Goal: Task Accomplishment & Management: Manage account settings

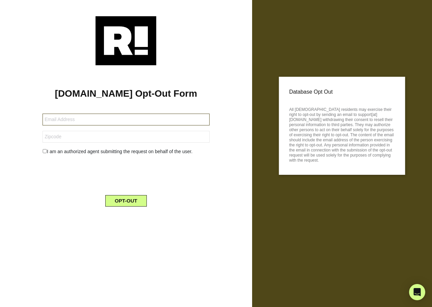
type input "hwdunn@gmail.com"
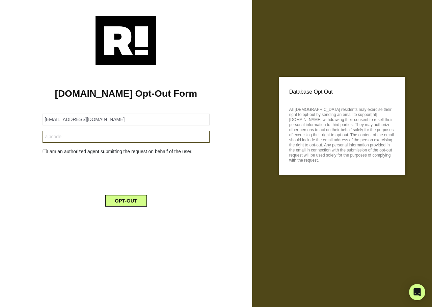
type input "84711"
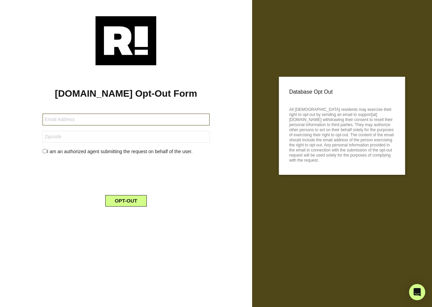
type input "[EMAIL_ADDRESS][DOMAIN_NAME]"
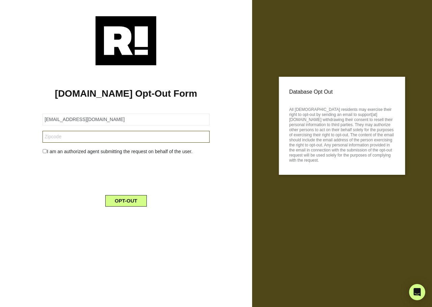
type input "84711"
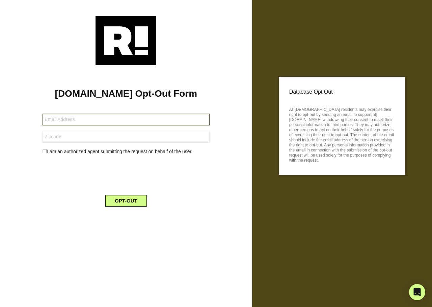
type input "[EMAIL_ADDRESS][DOMAIN_NAME]"
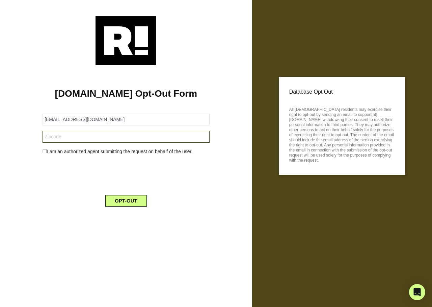
type input "84711"
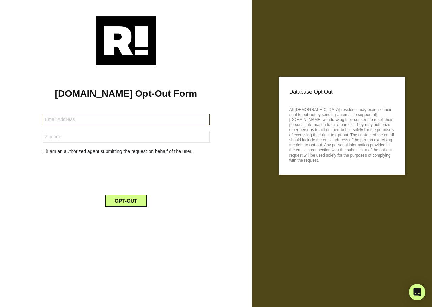
type input "debpeden0325@aol.com"
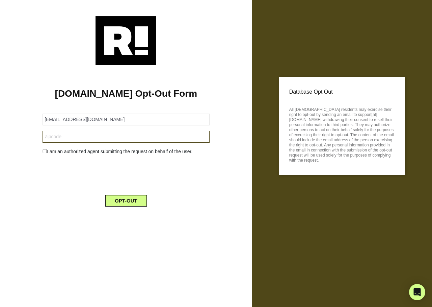
type input "29615"
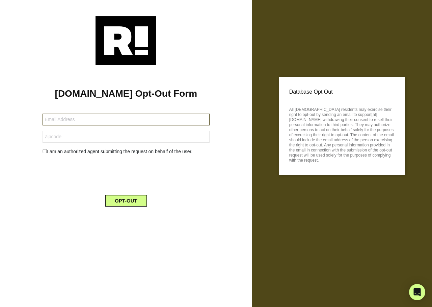
type input "[EMAIL_ADDRESS][DOMAIN_NAME]"
type input "29615"
type input "[EMAIL_ADDRESS][DOMAIN_NAME]"
type input "29615"
